Goal: Transaction & Acquisition: Purchase product/service

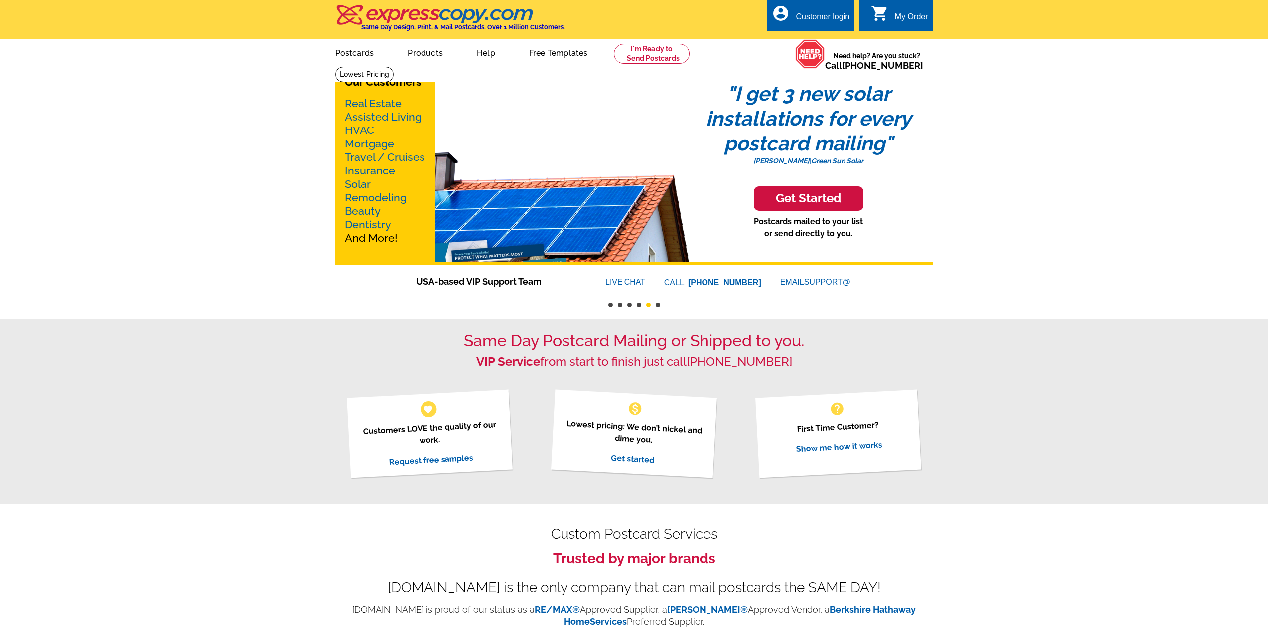
click at [779, 30] on div "account_circle Customer login" at bounding box center [811, 15] width 88 height 31
click at [664, 59] on link at bounding box center [652, 54] width 76 height 20
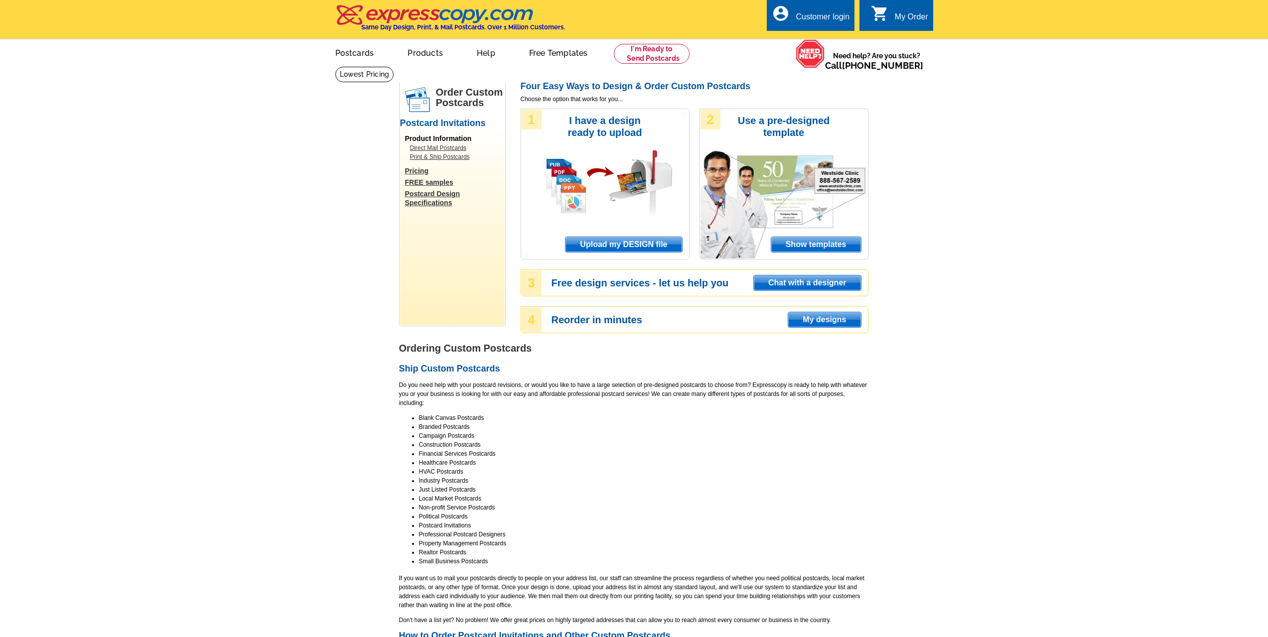
click at [590, 248] on span "Upload my DESIGN file" at bounding box center [624, 244] width 116 height 15
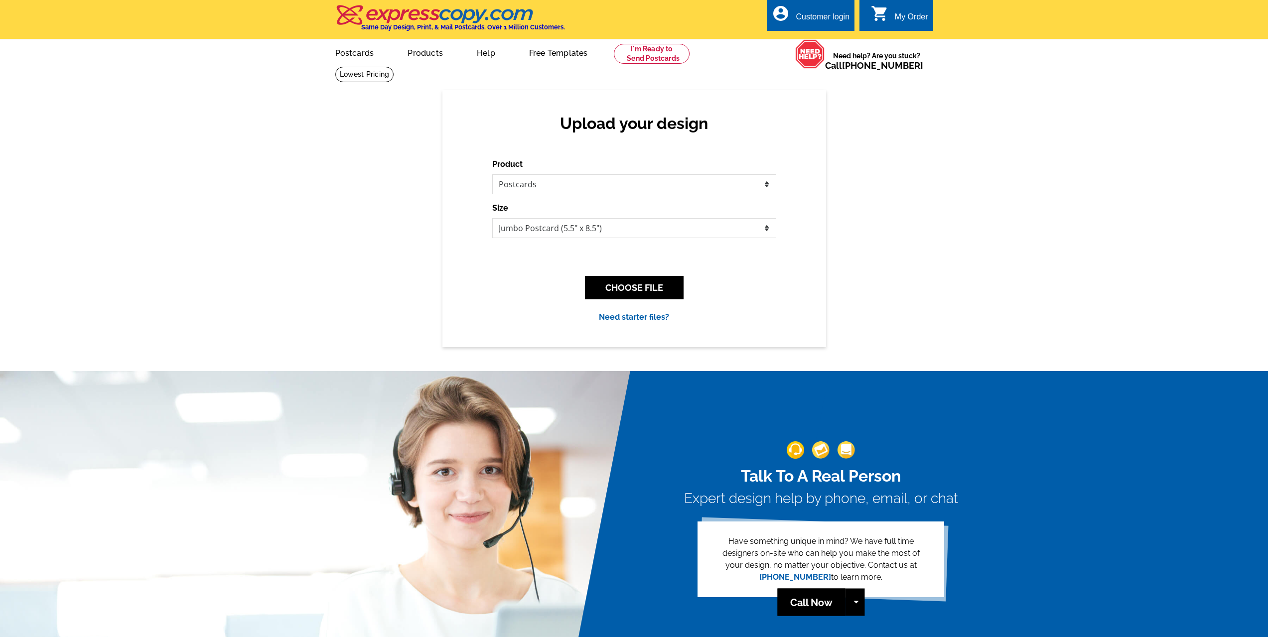
click at [836, 7] on div "account_circle Customer login" at bounding box center [811, 15] width 88 height 31
click at [824, 24] on div "Customer login" at bounding box center [823, 19] width 54 height 14
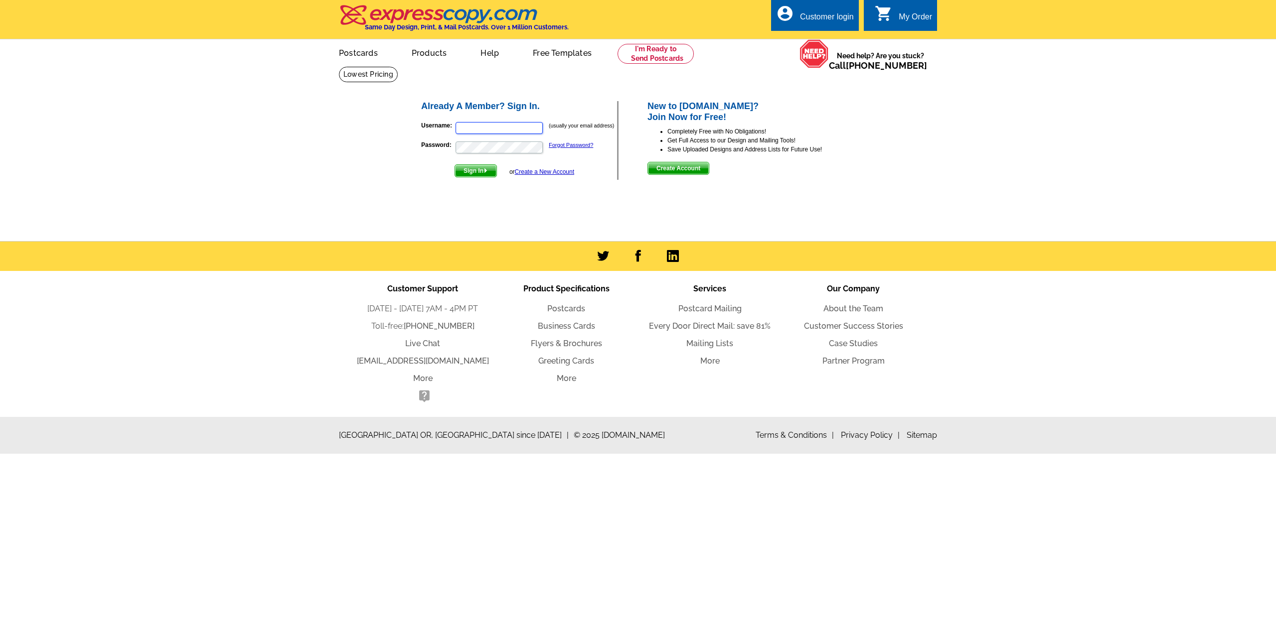
type input "[EMAIL_ADDRESS][DOMAIN_NAME]"
click at [481, 170] on span "Sign In" at bounding box center [475, 171] width 41 height 12
